Goal: Task Accomplishment & Management: Complete application form

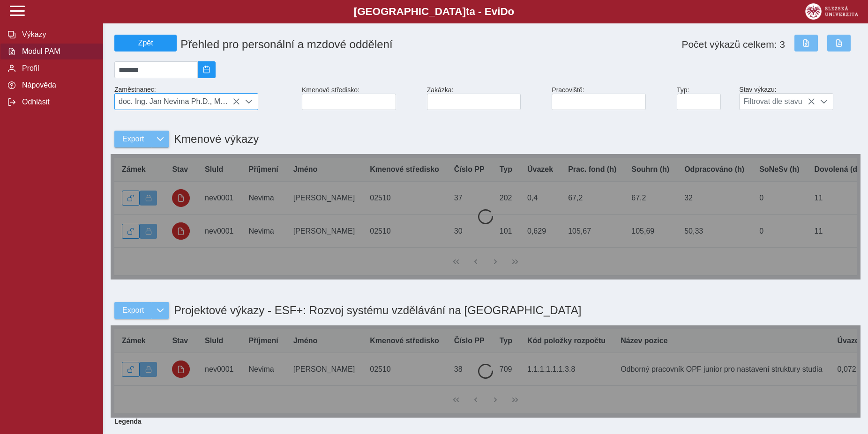
click at [234, 103] on icon at bounding box center [235, 101] width 7 height 7
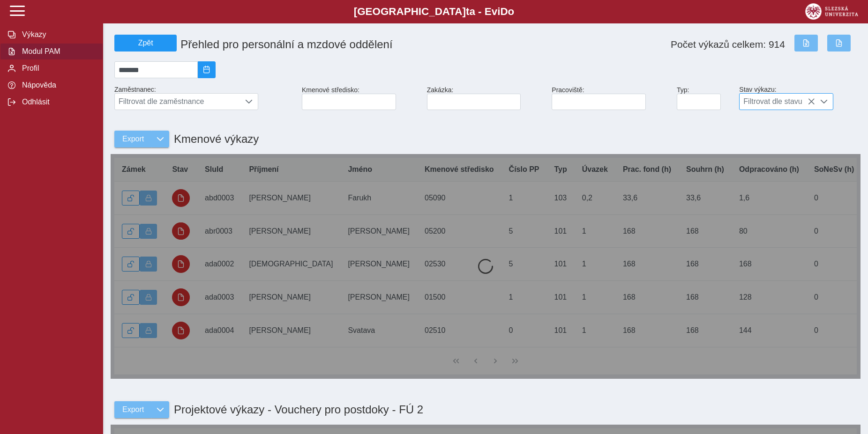
click at [827, 105] on span at bounding box center [823, 101] width 7 height 7
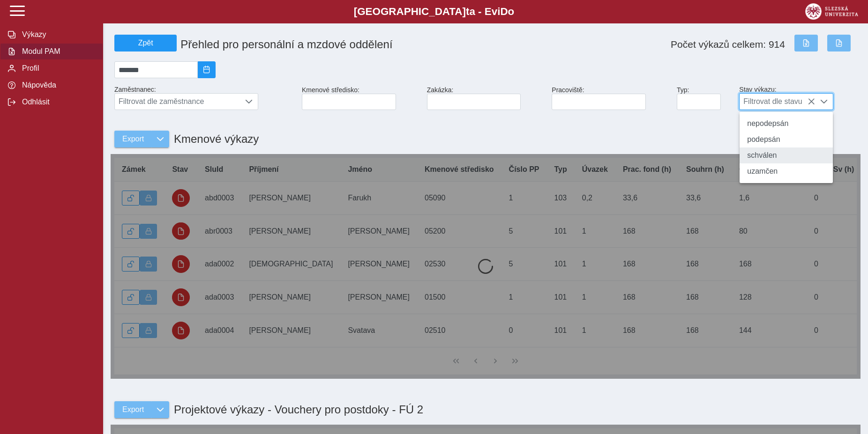
click at [771, 163] on li "schválen" at bounding box center [785, 156] width 93 height 16
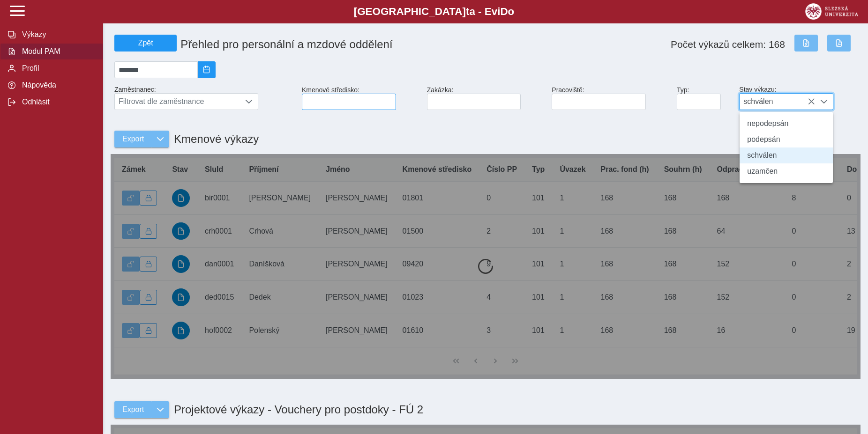
scroll to position [5, 38]
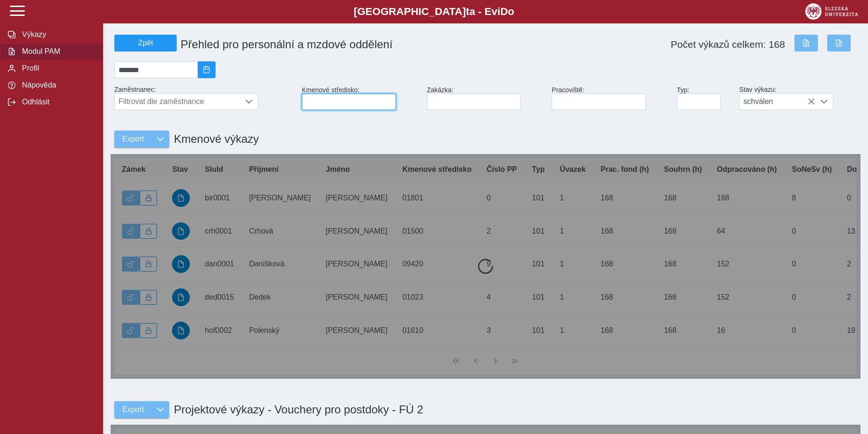
click at [335, 104] on input at bounding box center [349, 102] width 94 height 16
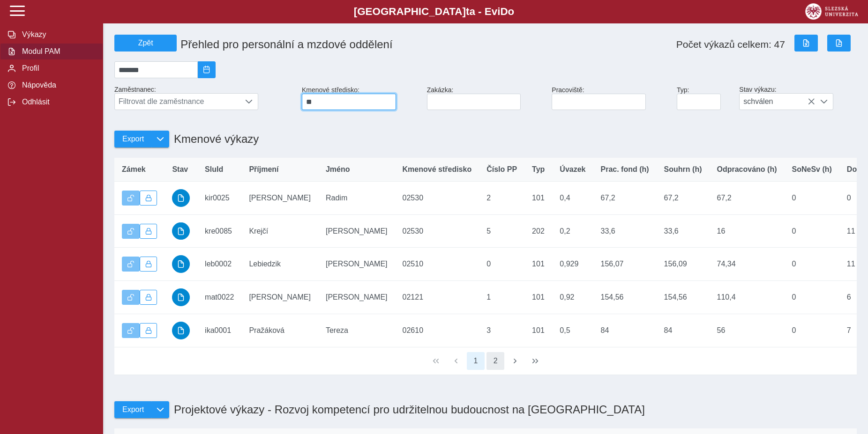
type input "**"
click at [499, 370] on button "2" at bounding box center [495, 361] width 18 height 18
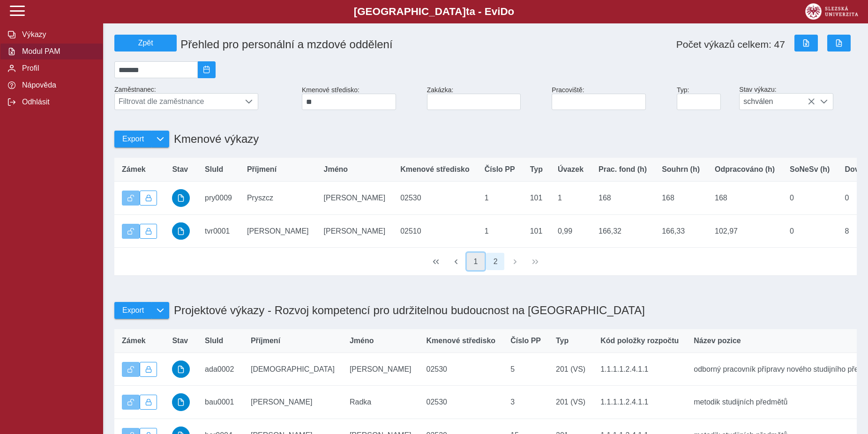
click at [476, 271] on button "1" at bounding box center [476, 262] width 18 height 18
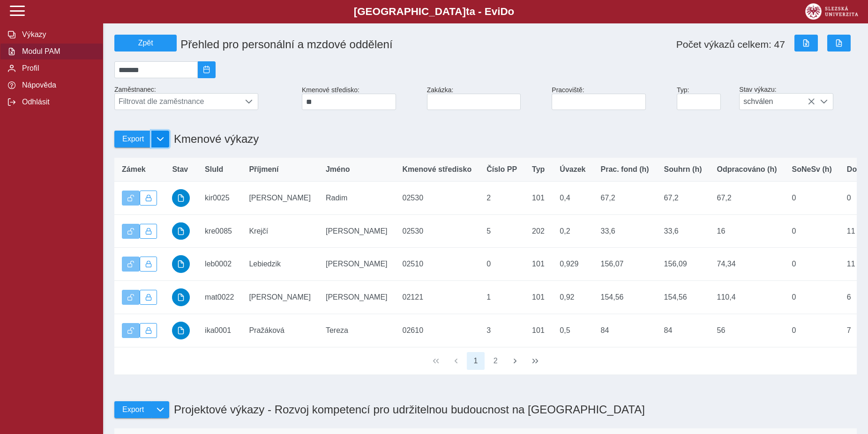
click at [159, 143] on span "button" at bounding box center [160, 138] width 7 height 7
click at [163, 202] on span "Kmenové výkazy" at bounding box center [161, 197] width 57 height 7
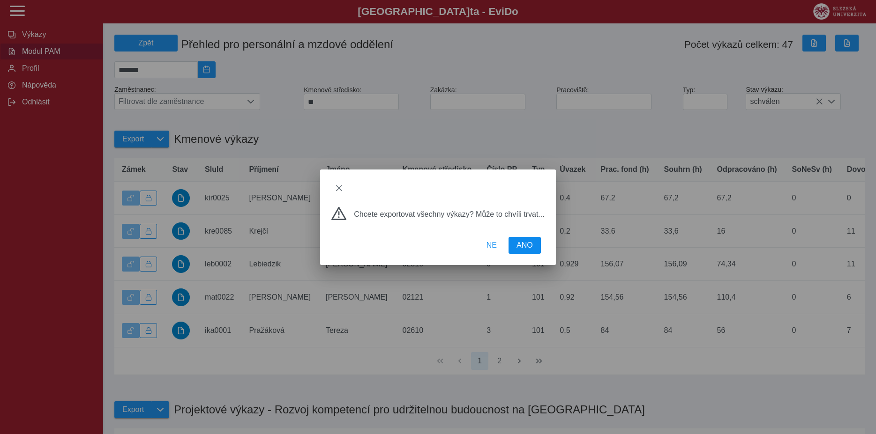
click at [531, 244] on button "ANO" at bounding box center [524, 245] width 32 height 17
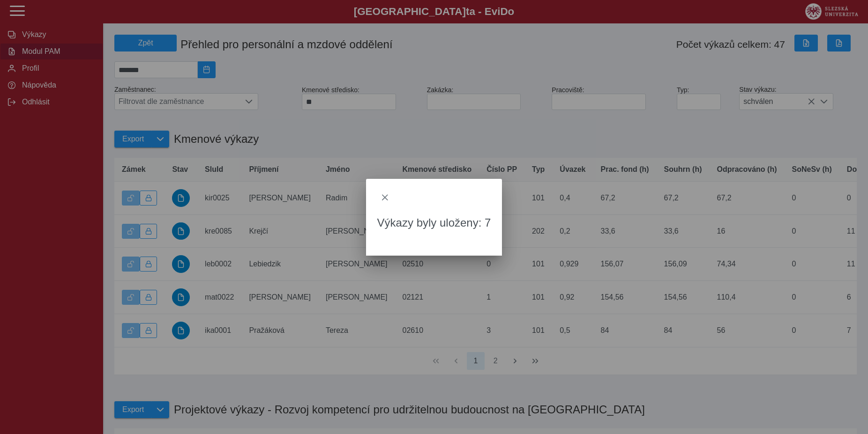
click at [719, 4] on div "Výkazy byly uloženy: 7" at bounding box center [434, 217] width 868 height 434
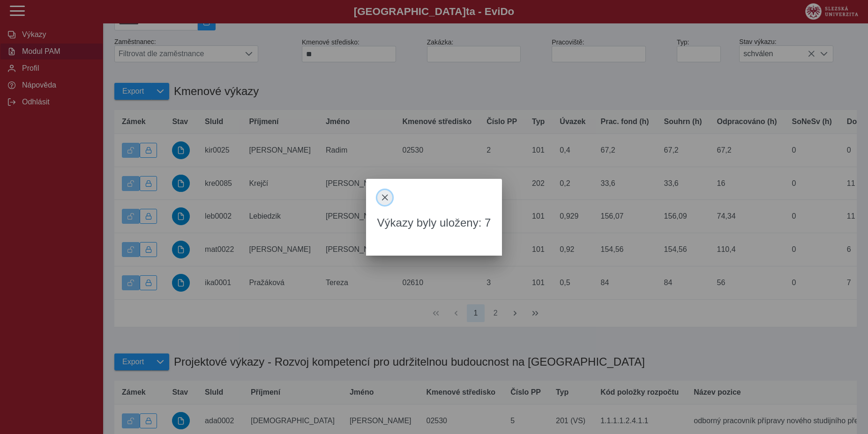
click at [386, 196] on span "close" at bounding box center [384, 197] width 7 height 7
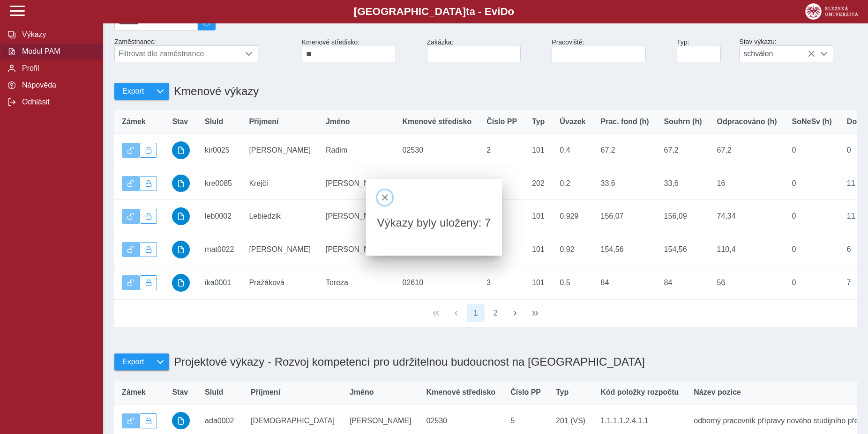
scroll to position [0, 0]
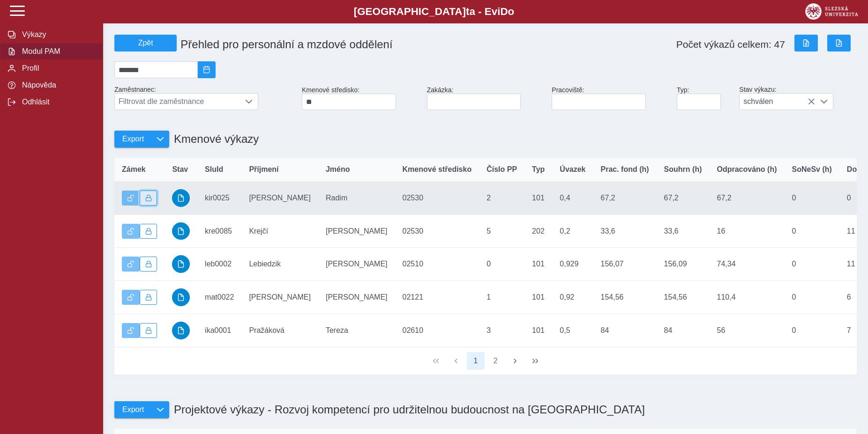
click at [148, 202] on span "button" at bounding box center [148, 198] width 7 height 7
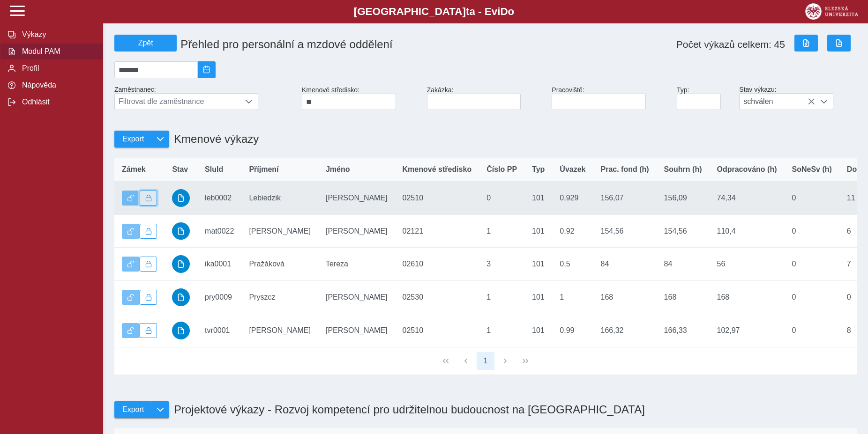
click at [148, 202] on span "button" at bounding box center [148, 198] width 7 height 7
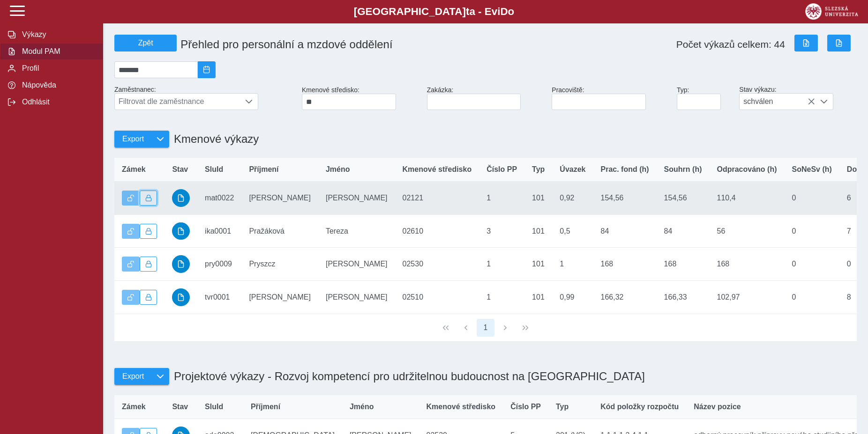
click at [148, 202] on span "button" at bounding box center [148, 198] width 7 height 7
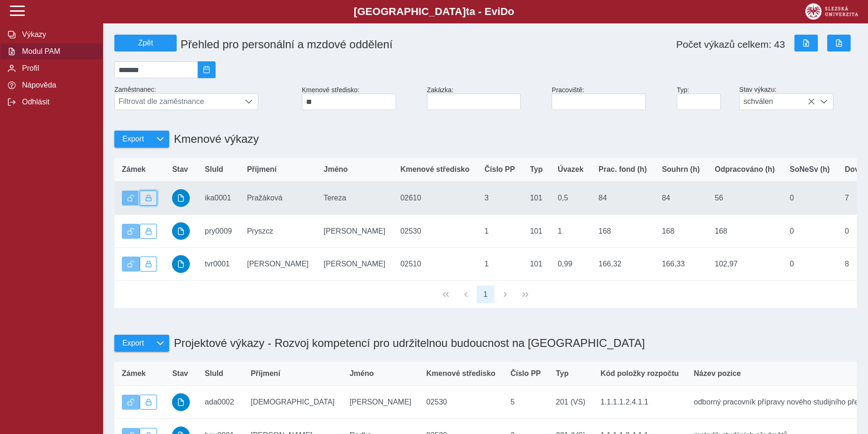
click at [148, 202] on span "button" at bounding box center [148, 198] width 7 height 7
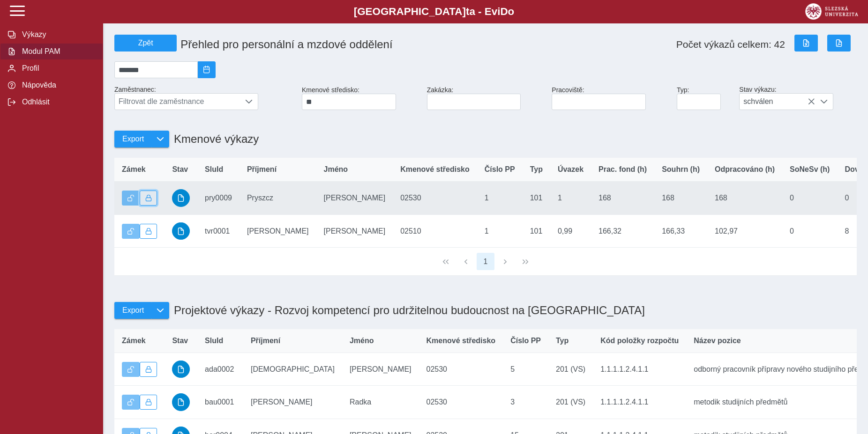
click at [148, 202] on span "button" at bounding box center [148, 198] width 7 height 7
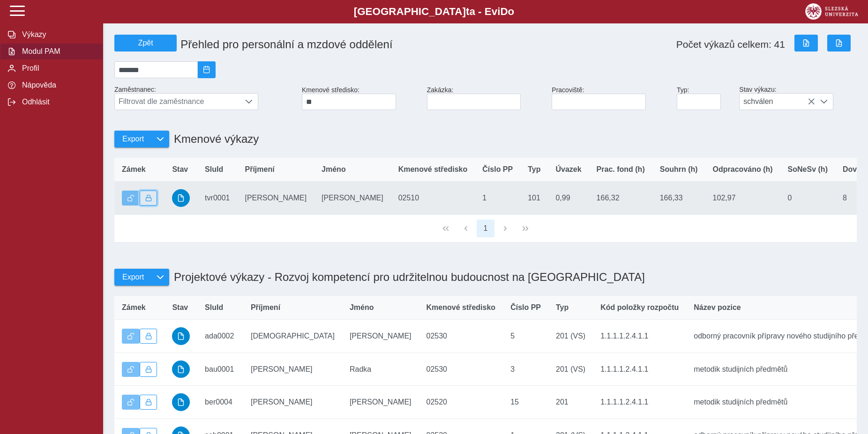
click at [148, 202] on span "button" at bounding box center [148, 198] width 7 height 7
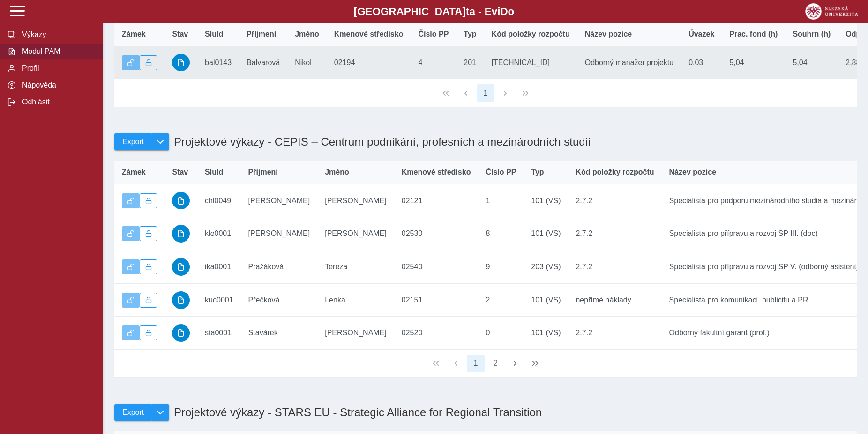
scroll to position [526, 0]
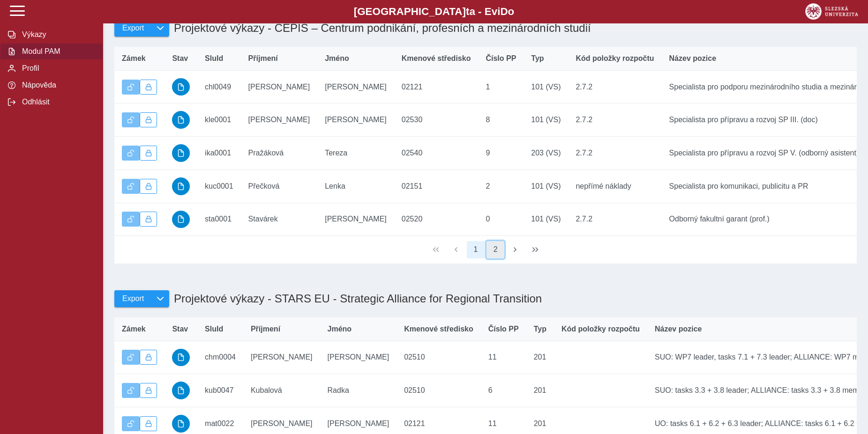
click at [497, 259] on button "2" at bounding box center [495, 250] width 18 height 18
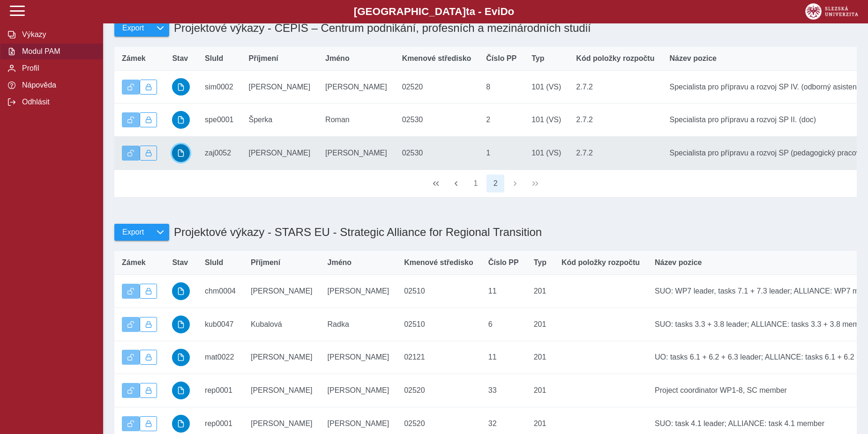
click at [178, 157] on span "button" at bounding box center [180, 152] width 7 height 7
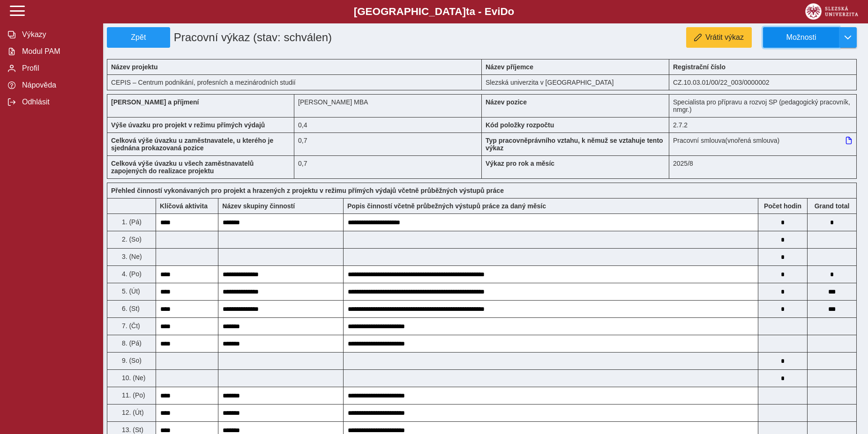
click at [795, 43] on button "Možnosti" at bounding box center [801, 37] width 76 height 21
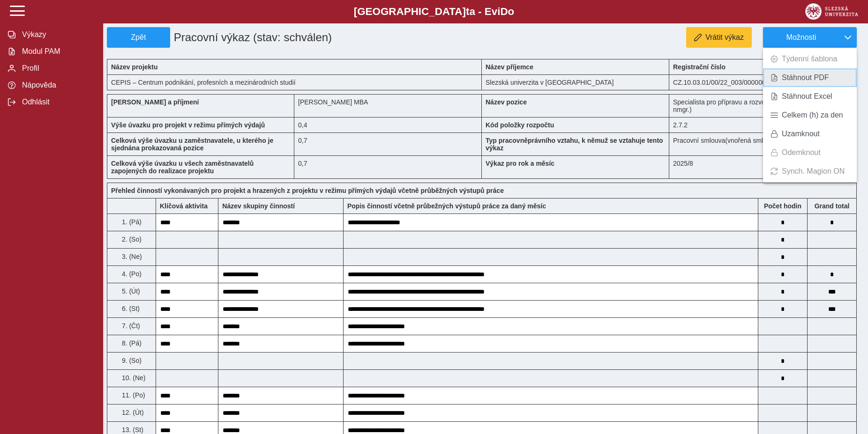
click at [807, 80] on span "Stáhnout PDF" at bounding box center [805, 77] width 47 height 7
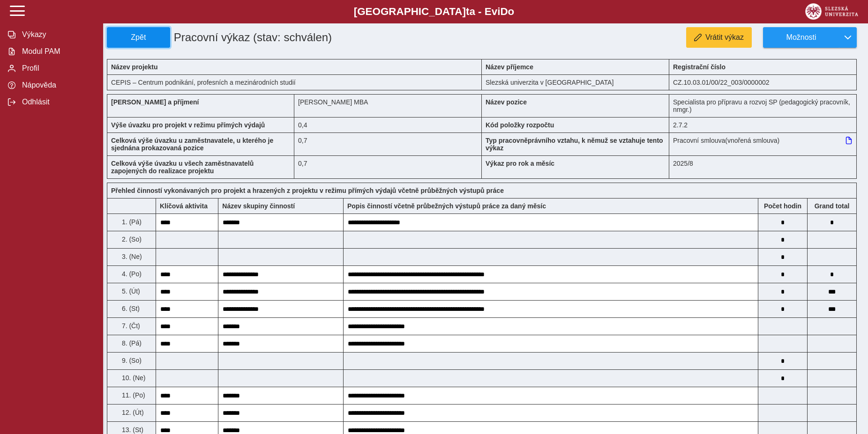
click at [151, 34] on span "Zpět" at bounding box center [138, 37] width 55 height 8
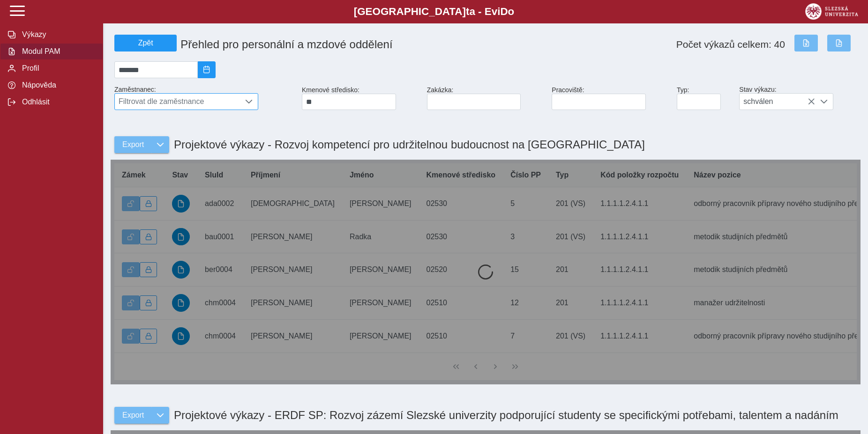
click at [204, 103] on span "Filtrovat dle zaměstnance" at bounding box center [177, 102] width 125 height 16
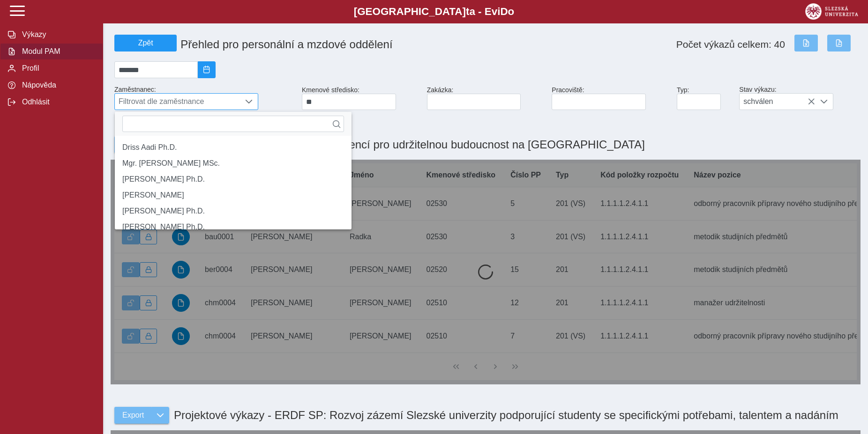
scroll to position [6, 38]
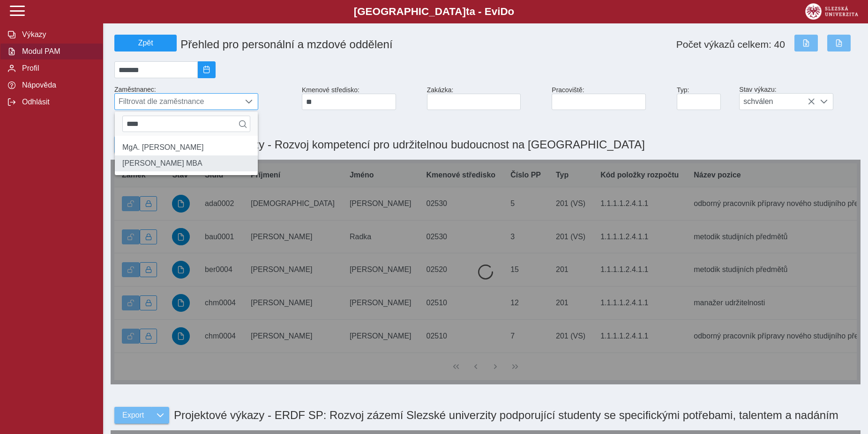
type input "****"
click at [172, 170] on li "[PERSON_NAME] MBA" at bounding box center [186, 164] width 143 height 16
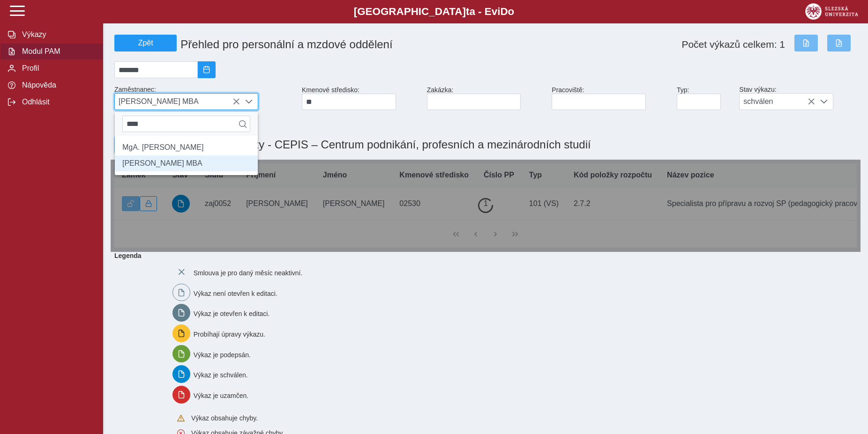
scroll to position [5, 38]
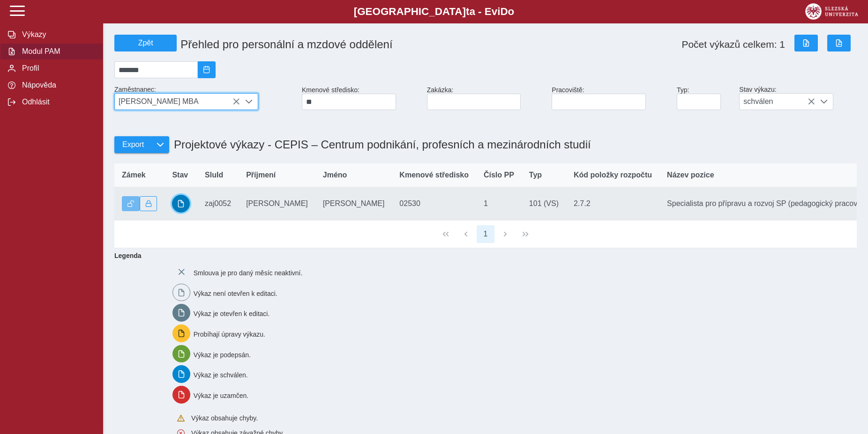
click at [182, 208] on span "button" at bounding box center [180, 203] width 7 height 7
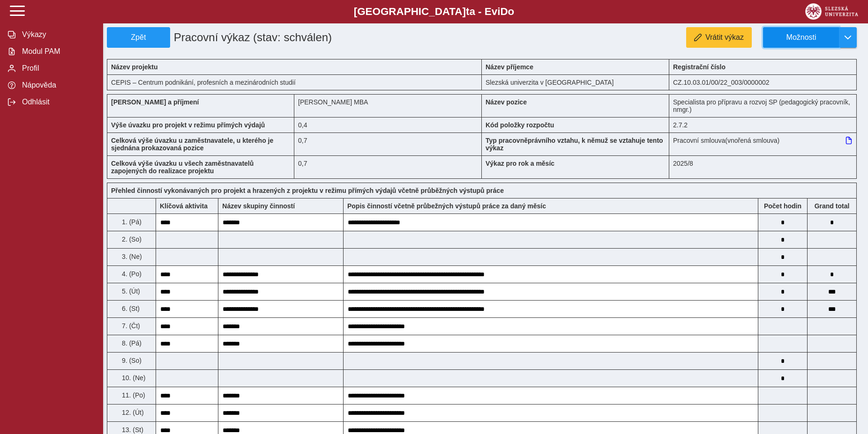
click at [810, 38] on span "Možnosti" at bounding box center [801, 37] width 60 height 8
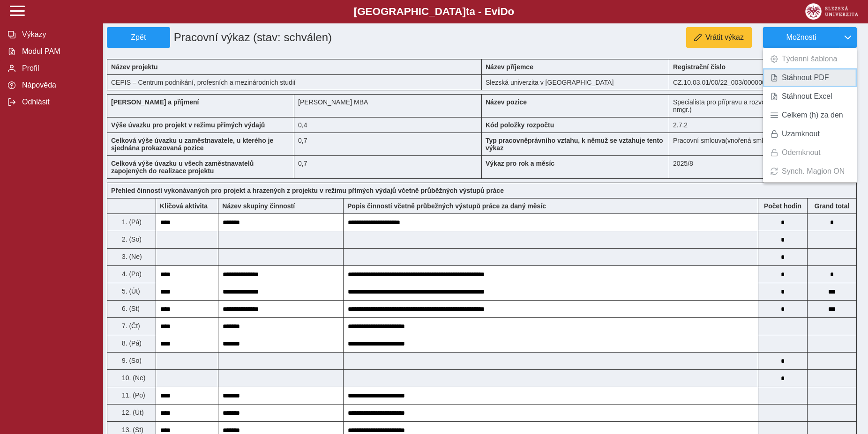
click at [795, 82] on span "Stáhnout PDF" at bounding box center [805, 77] width 47 height 7
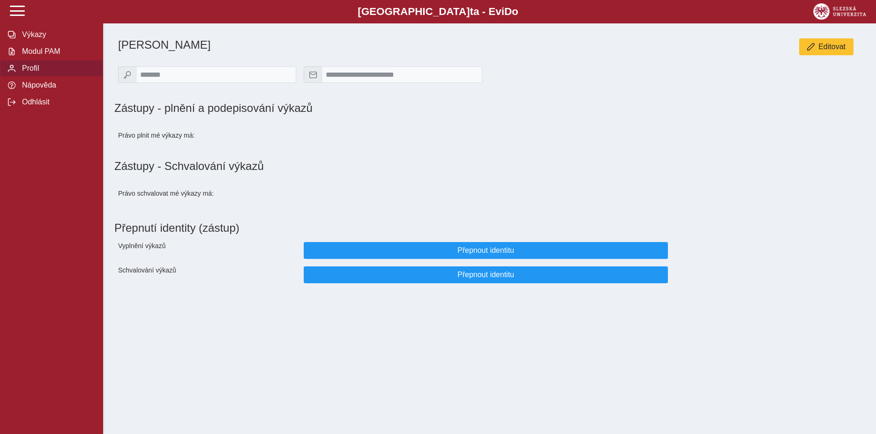
click at [32, 39] on span "Výkazy" at bounding box center [57, 34] width 76 height 8
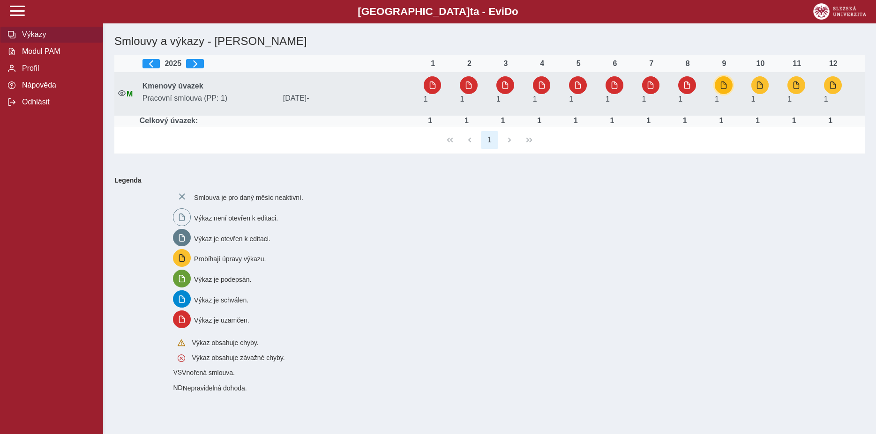
click at [723, 85] on span "button" at bounding box center [723, 85] width 7 height 7
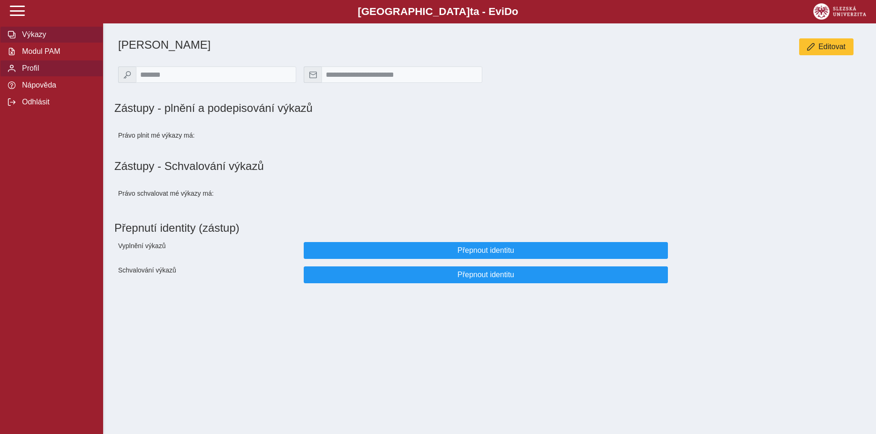
click at [42, 39] on span "Výkazy" at bounding box center [57, 34] width 76 height 8
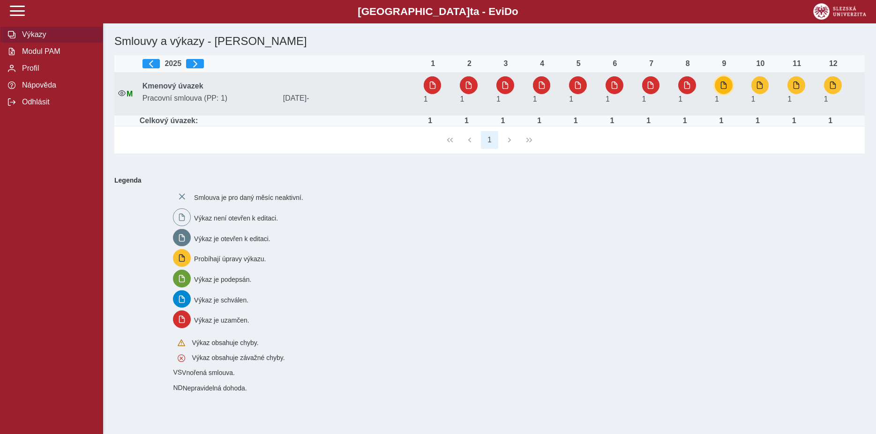
click at [729, 87] on button "button" at bounding box center [724, 85] width 18 height 18
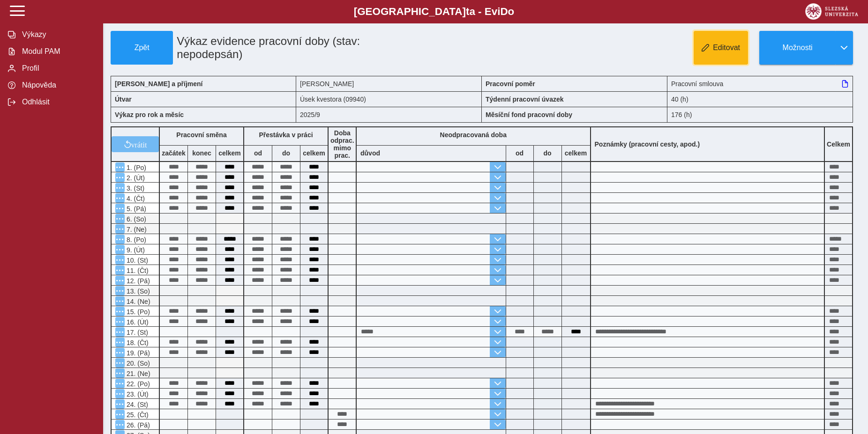
click at [721, 51] on span "Editovat" at bounding box center [726, 48] width 27 height 8
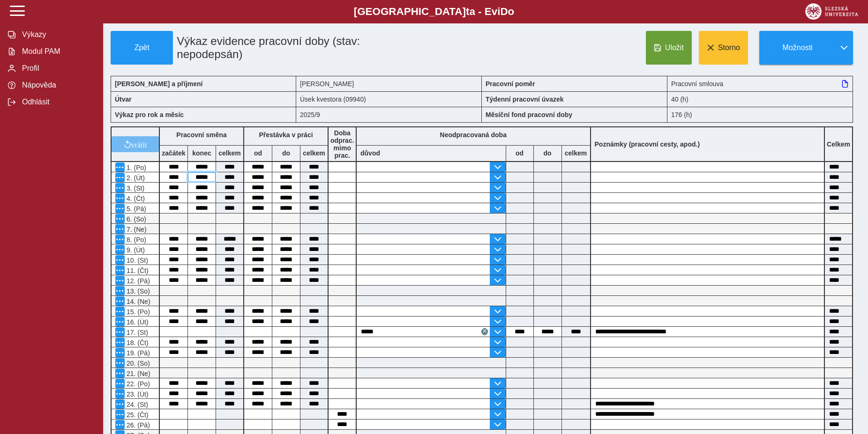
click at [203, 180] on input "*****" at bounding box center [202, 177] width 28 height 10
type input "*****"
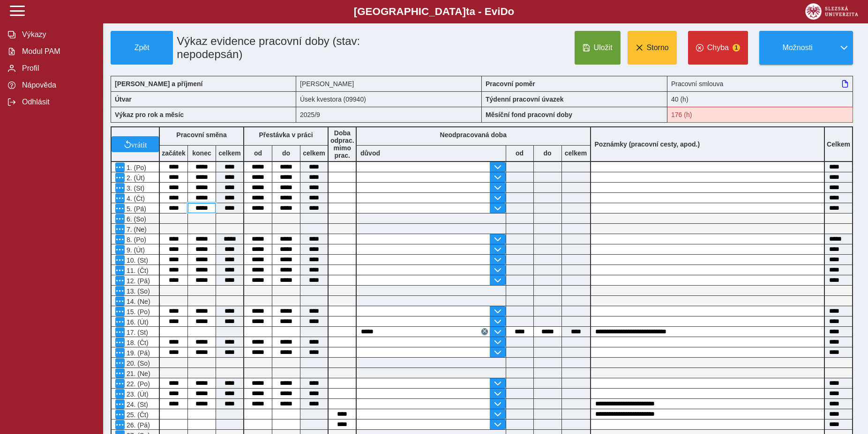
click at [202, 211] on input "*****" at bounding box center [202, 208] width 28 height 10
type input "*****"
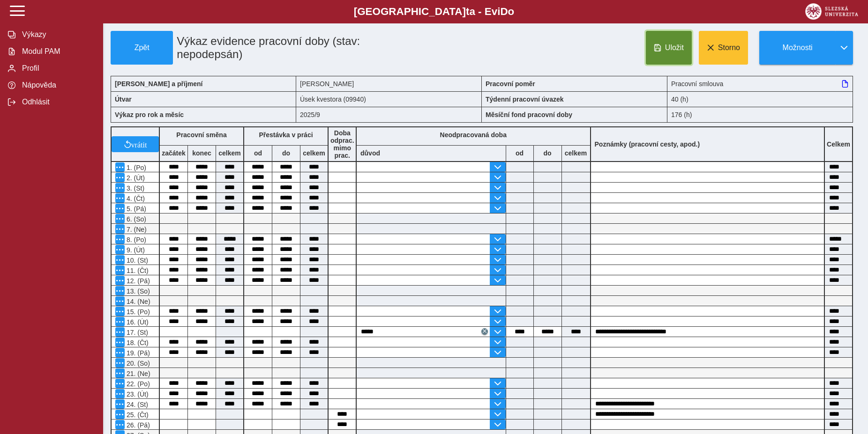
click at [675, 45] on span "Uložit" at bounding box center [674, 48] width 19 height 8
